Goal: Communication & Community: Answer question/provide support

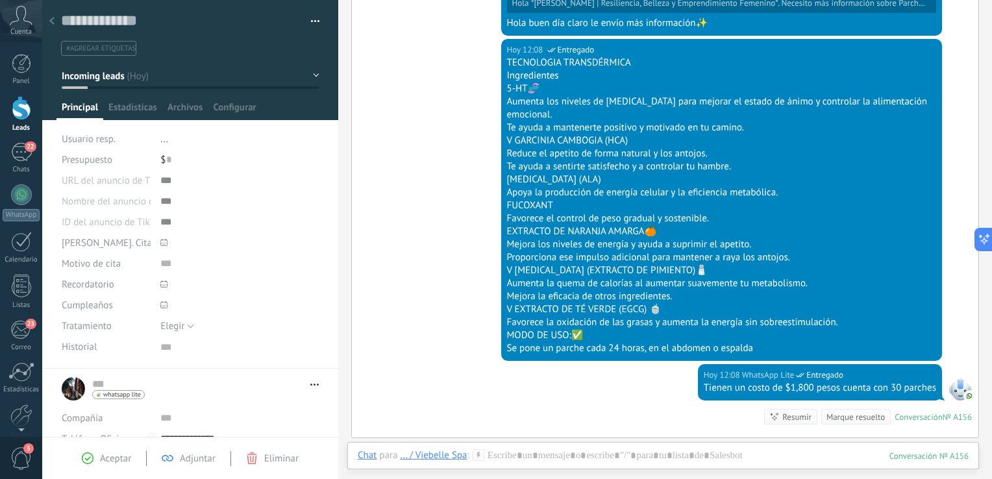
scroll to position [773, 0]
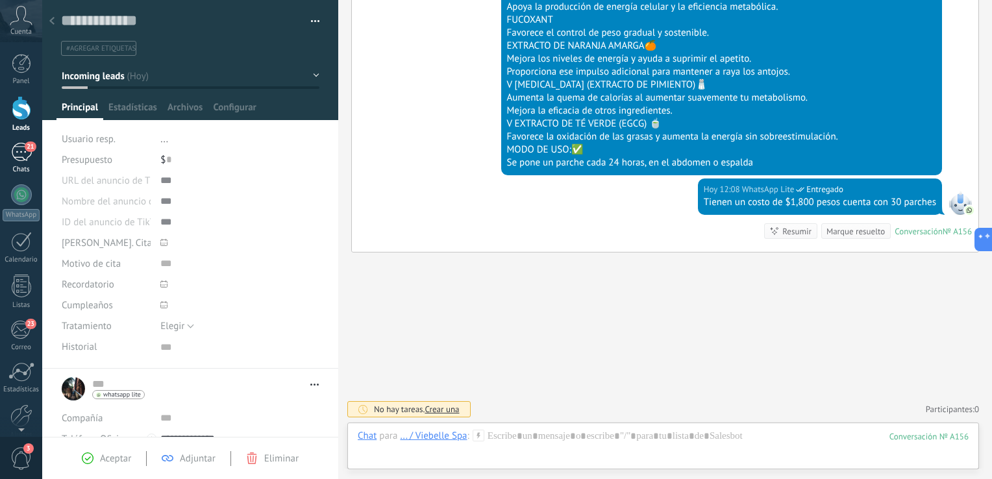
click at [18, 173] on div "Chats" at bounding box center [22, 169] width 38 height 8
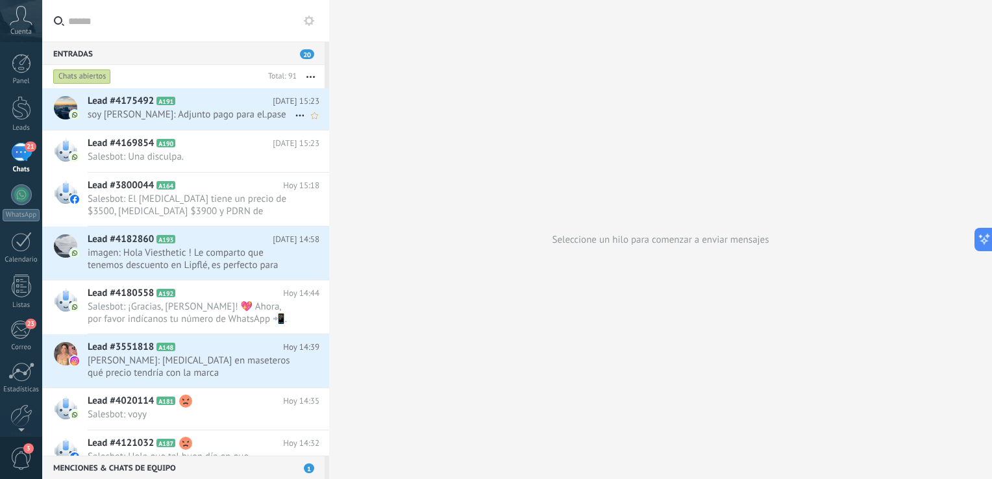
click at [225, 116] on span "soy [PERSON_NAME]: Adjunto pago para el.pase" at bounding box center [191, 114] width 207 height 12
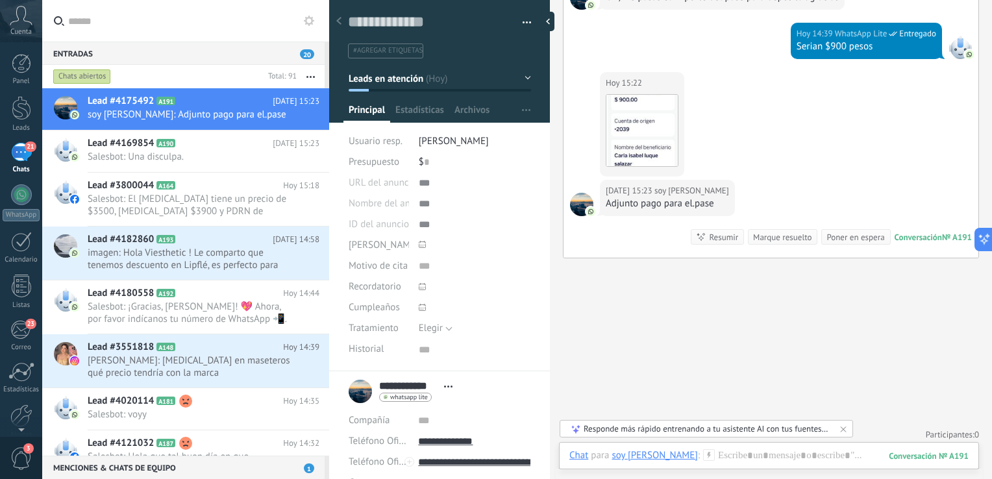
scroll to position [1172, 0]
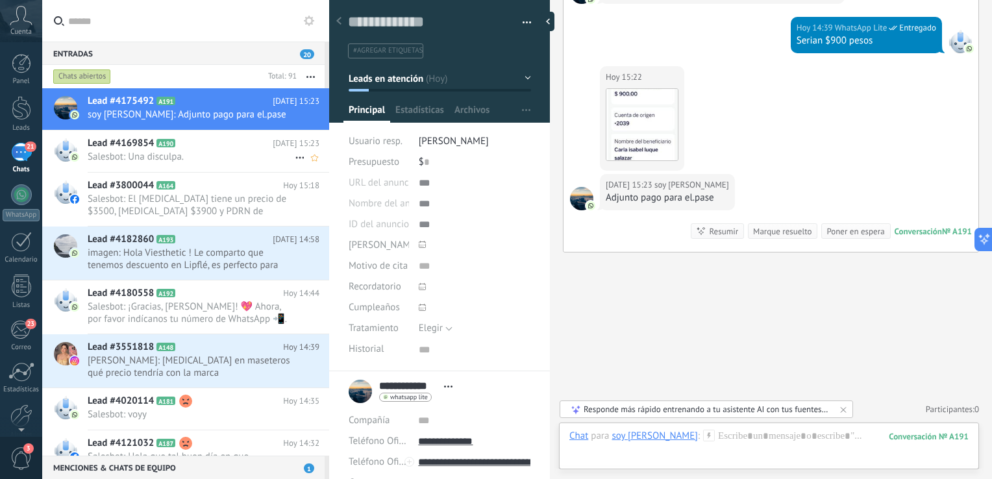
click at [143, 163] on span "Salesbot: Una disculpa." at bounding box center [191, 157] width 207 height 12
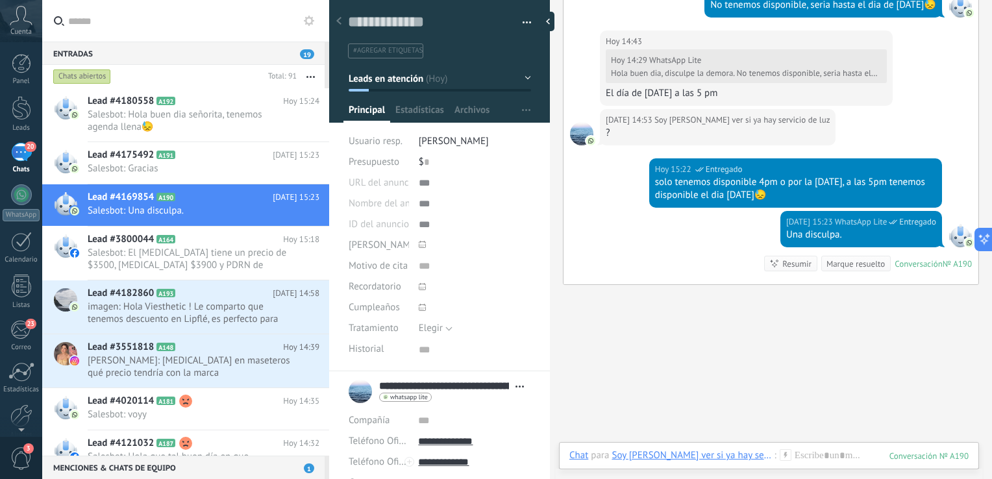
scroll to position [953, 0]
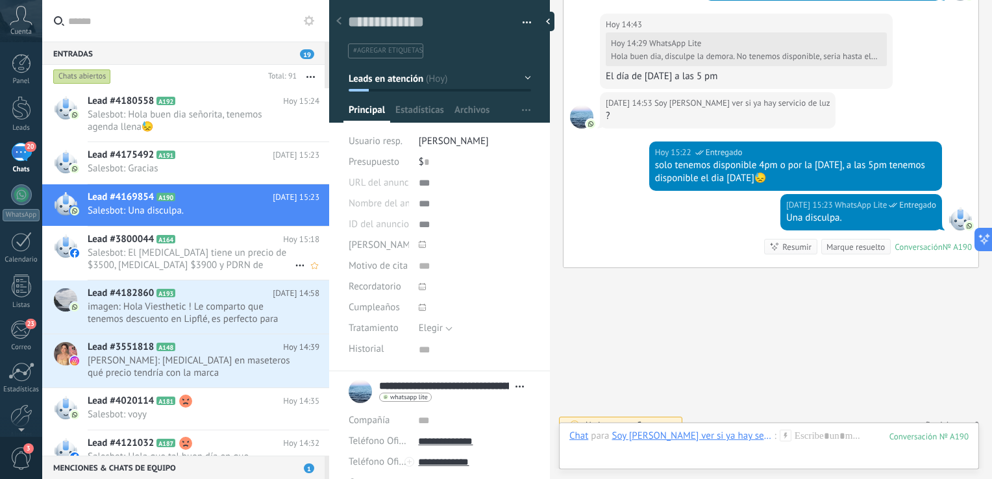
click at [203, 261] on span "Salesbot: El [MEDICAL_DATA] tiene un precio de $3500, [MEDICAL_DATA] $3900 y PD…" at bounding box center [191, 259] width 207 height 25
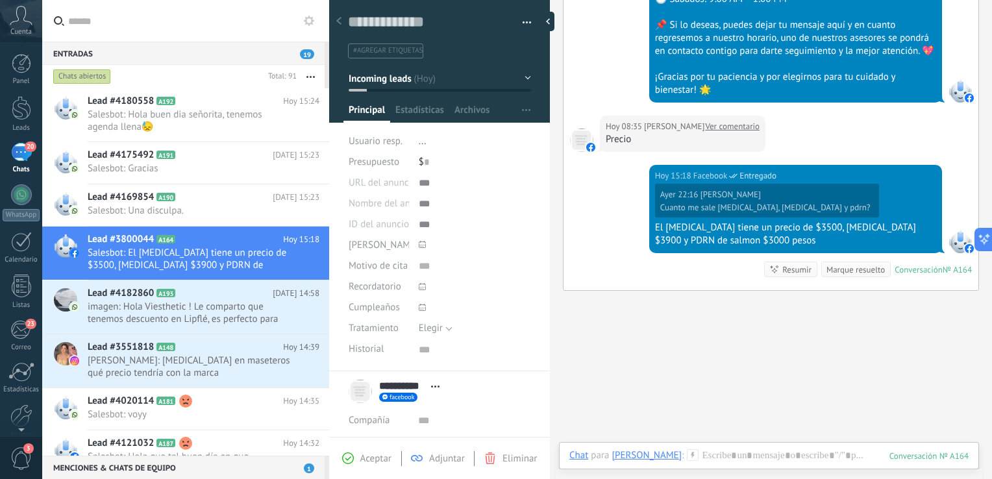
scroll to position [371, 0]
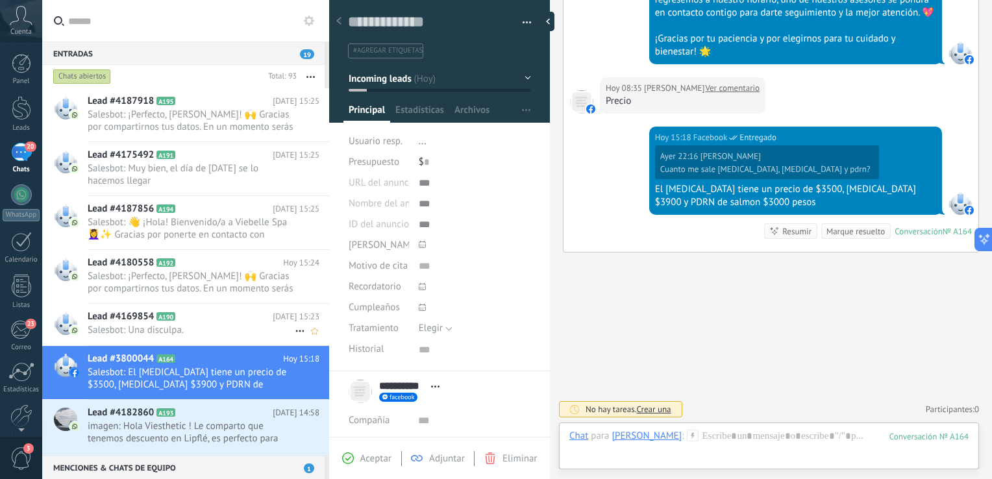
click at [225, 328] on span "Salesbot: Una disculpa." at bounding box center [191, 330] width 207 height 12
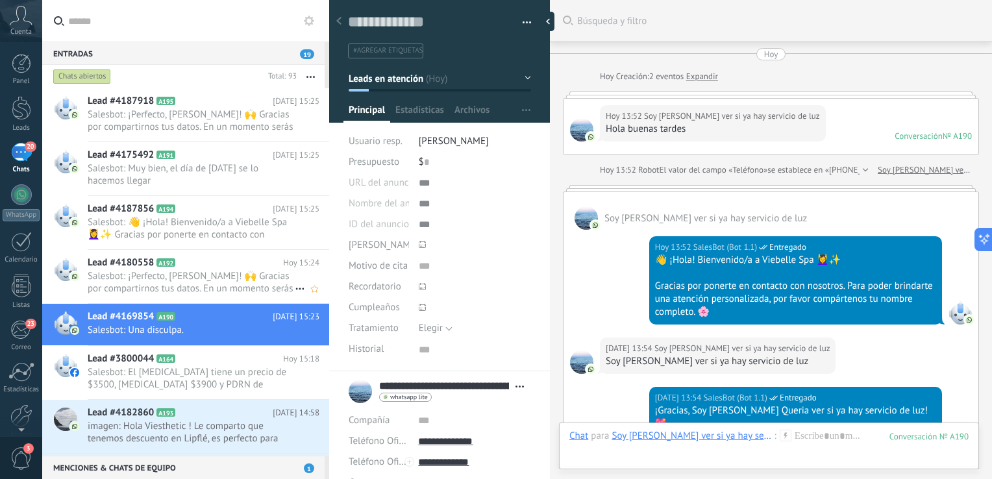
scroll to position [953, 0]
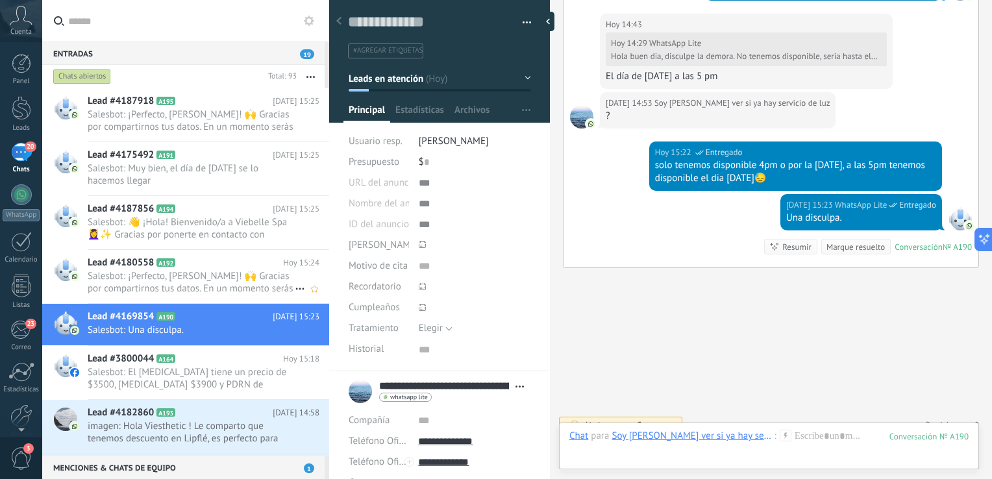
click at [221, 287] on span "Salesbot: ¡Perfecto, [PERSON_NAME]! 🙌 Gracias por compartirnos tus datos. En un…" at bounding box center [191, 282] width 207 height 25
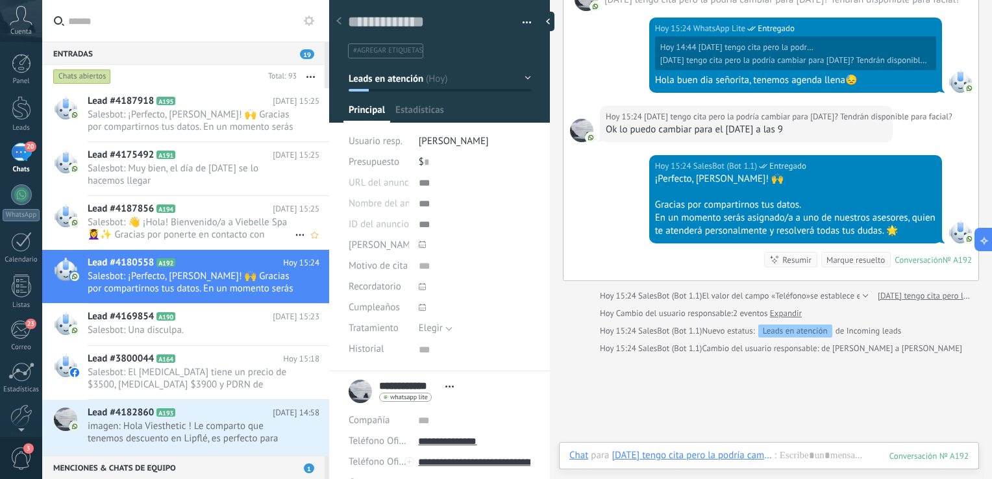
scroll to position [13, 0]
click at [231, 129] on span "Salesbot: ¡Perfecto, [PERSON_NAME]! 🙌 Gracias por compartirnos tus datos. En un…" at bounding box center [191, 120] width 207 height 25
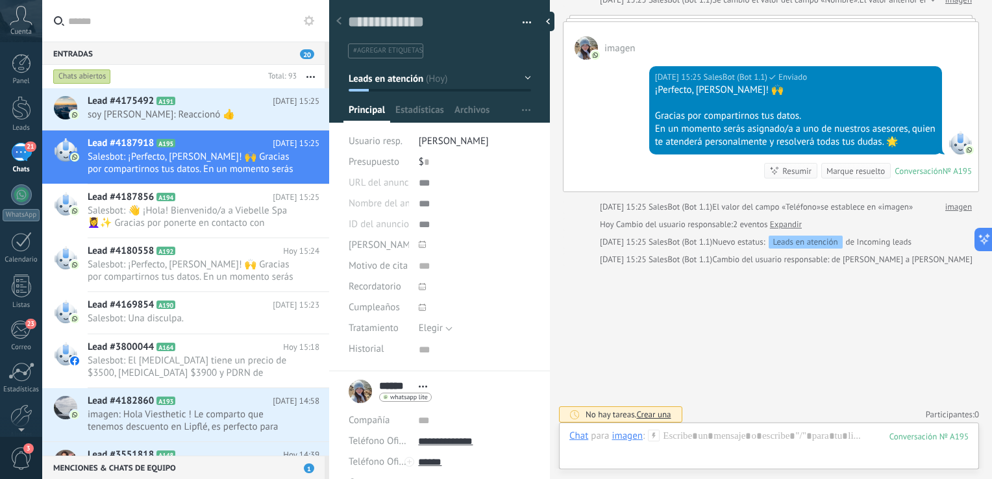
scroll to position [1242, 0]
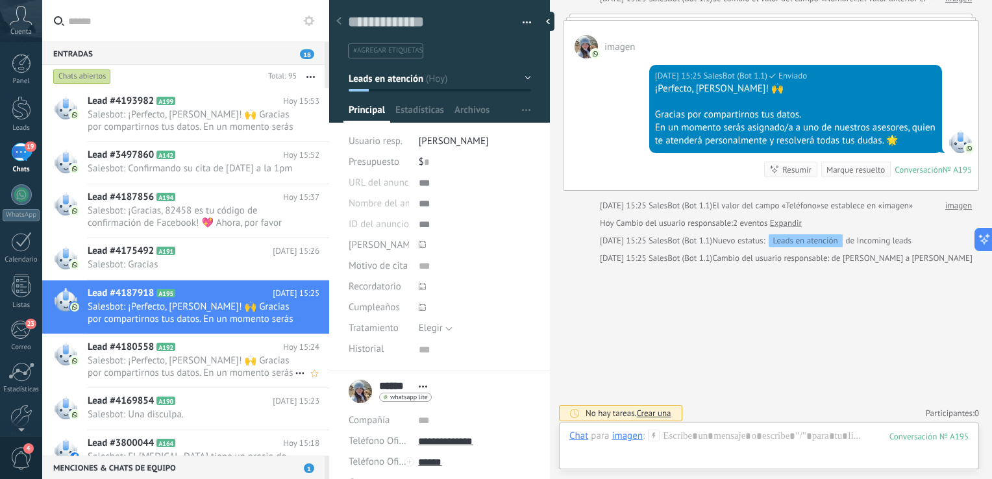
click at [234, 366] on span "Salesbot: ¡Perfecto, [PERSON_NAME]! 🙌 Gracias por compartirnos tus datos. En un…" at bounding box center [191, 366] width 207 height 25
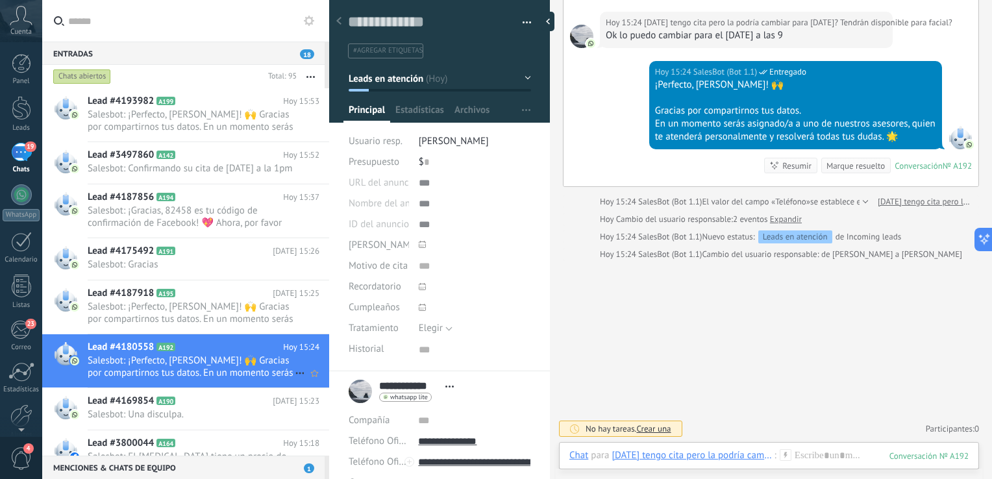
scroll to position [13, 0]
click at [241, 271] on span "Salesbot: Gracias" at bounding box center [191, 264] width 207 height 12
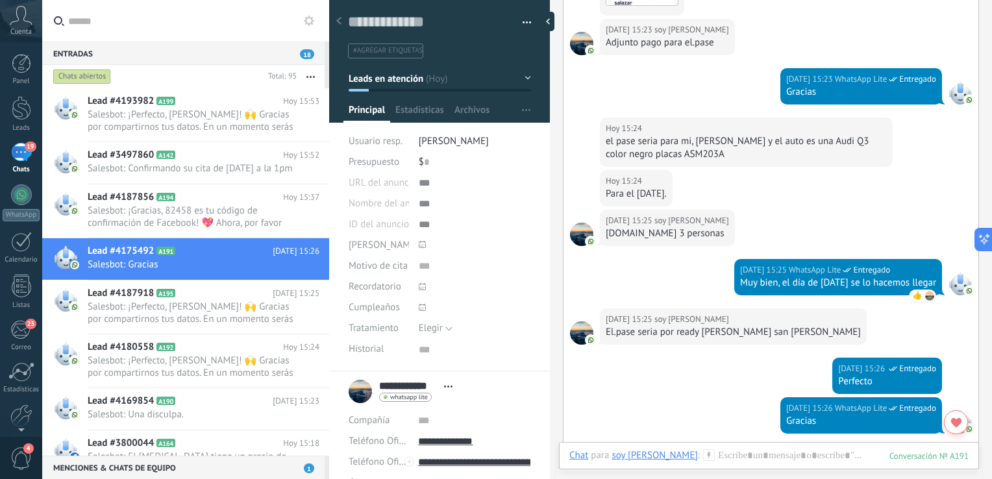
scroll to position [1359, 0]
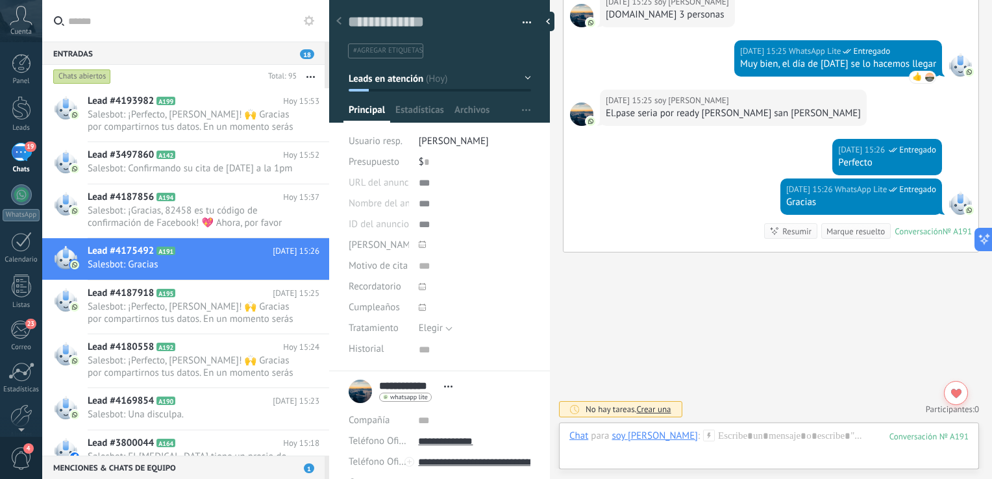
click at [337, 19] on icon at bounding box center [338, 21] width 5 height 8
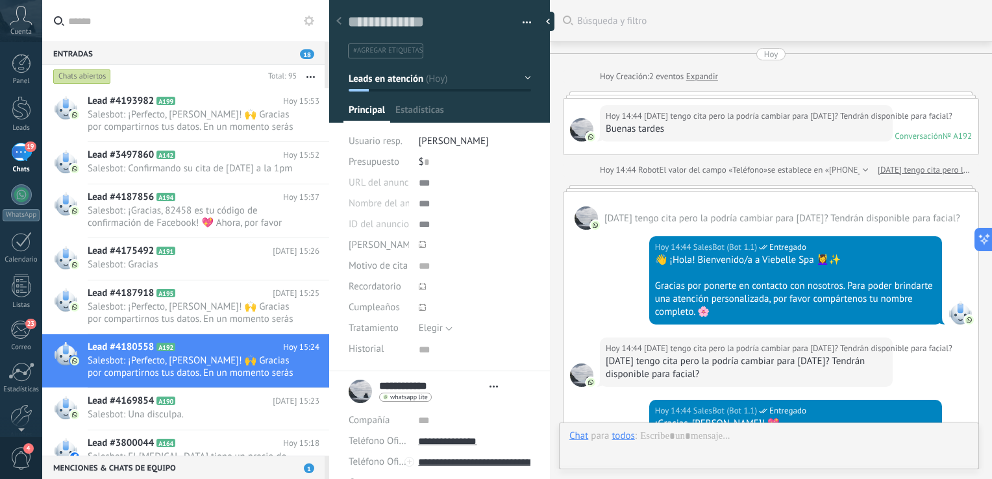
type textarea "***"
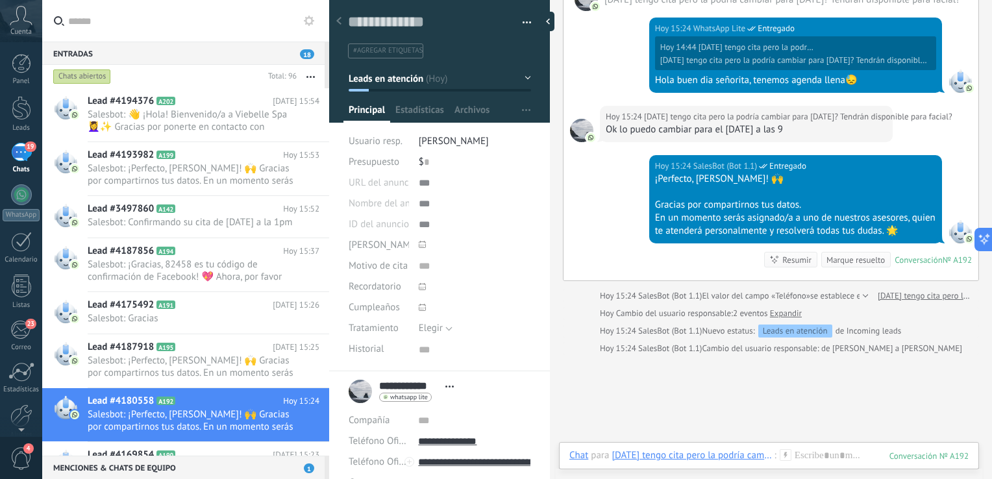
scroll to position [13, 0]
